Goal: Task Accomplishment & Management: Use online tool/utility

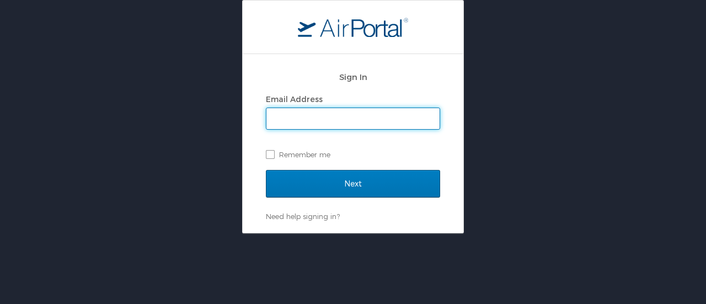
type input "[PERSON_NAME][EMAIL_ADDRESS][DOMAIN_NAME]"
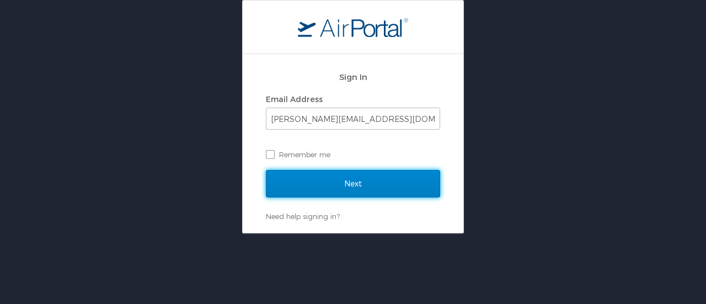
click at [362, 187] on input "Next" at bounding box center [353, 184] width 174 height 28
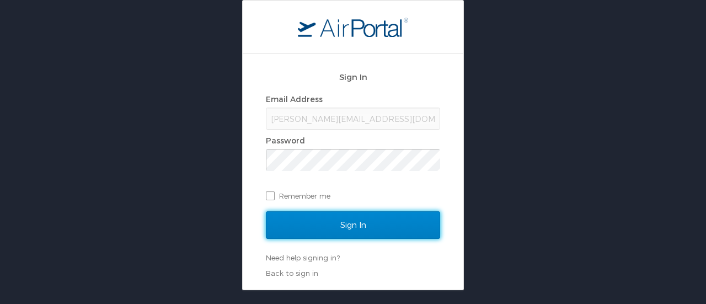
click at [348, 221] on input "Sign In" at bounding box center [353, 225] width 174 height 28
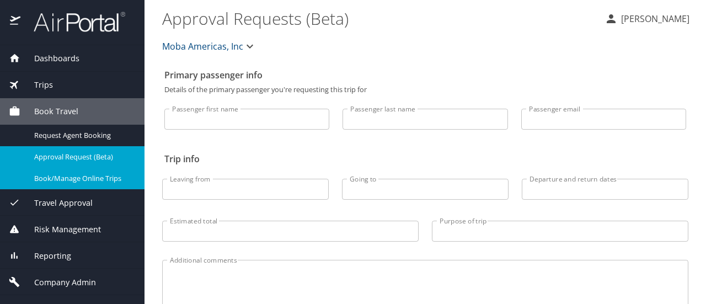
click at [65, 180] on span "Book/Manage Online Trips" at bounding box center [82, 178] width 97 height 10
